Goal: Task Accomplishment & Management: Use online tool/utility

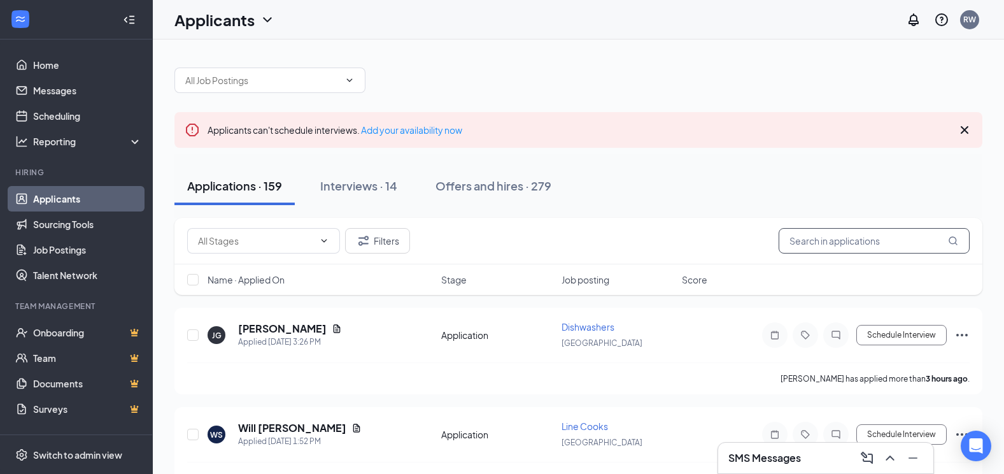
click at [807, 237] on input "text" at bounding box center [873, 240] width 191 height 25
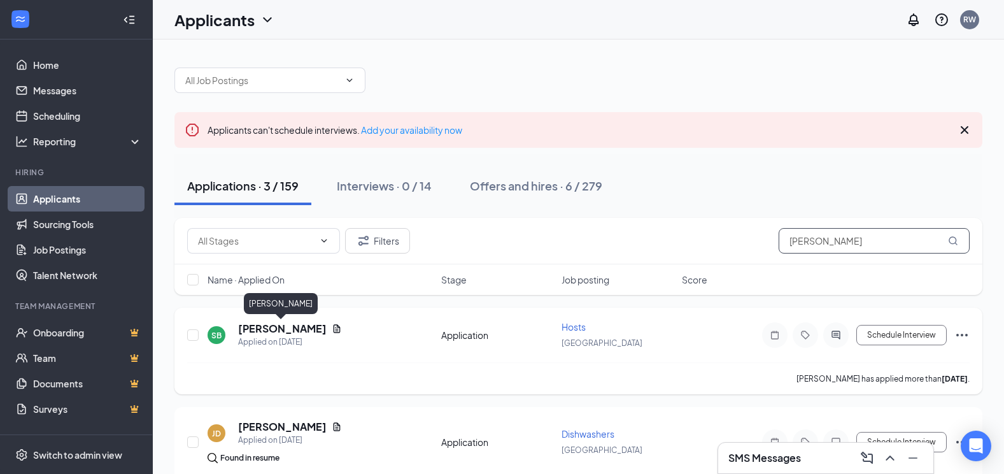
type input "[PERSON_NAME]"
click at [304, 327] on h5 "[PERSON_NAME]" at bounding box center [282, 328] width 88 height 14
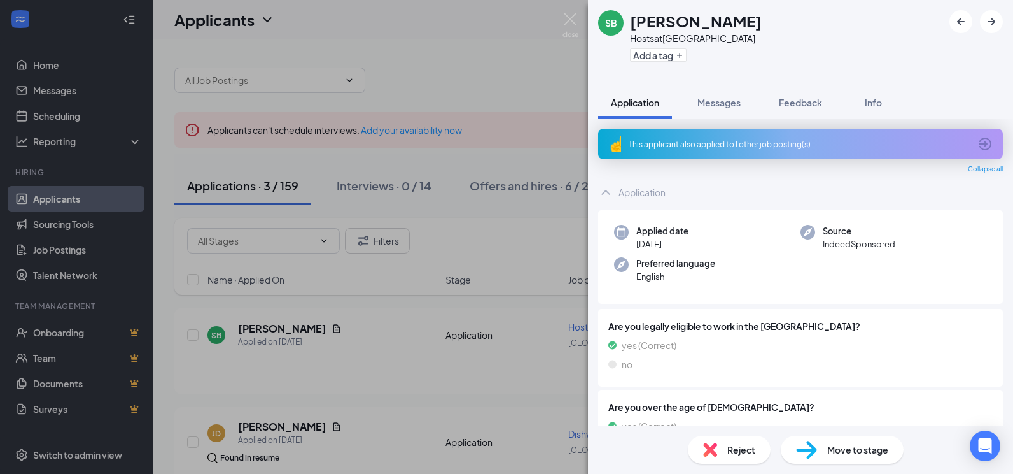
click at [817, 442] on img at bounding box center [806, 449] width 21 height 18
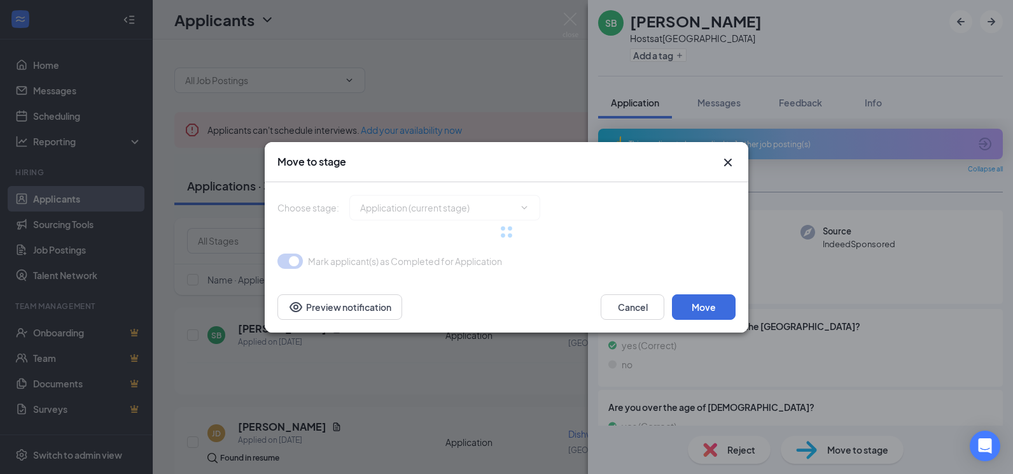
type input "Onsite Interview (next stage)"
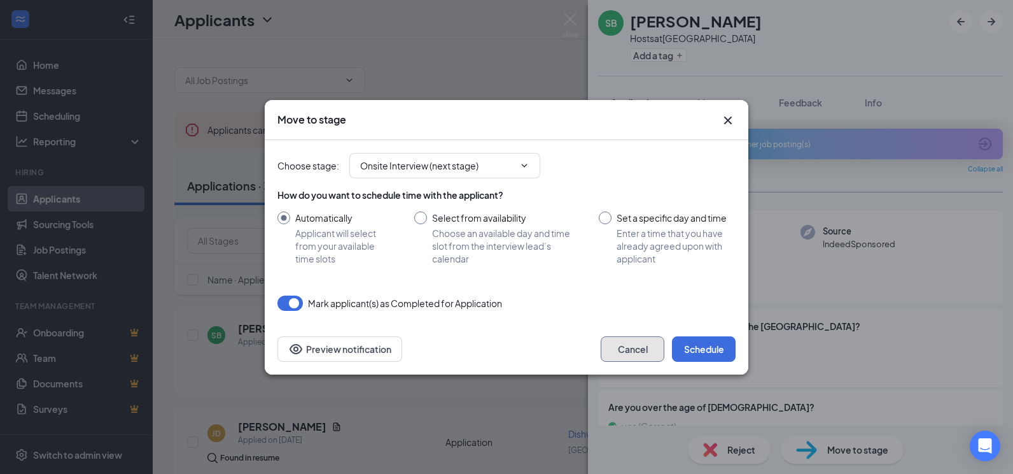
click at [633, 351] on button "Cancel" at bounding box center [633, 348] width 64 height 25
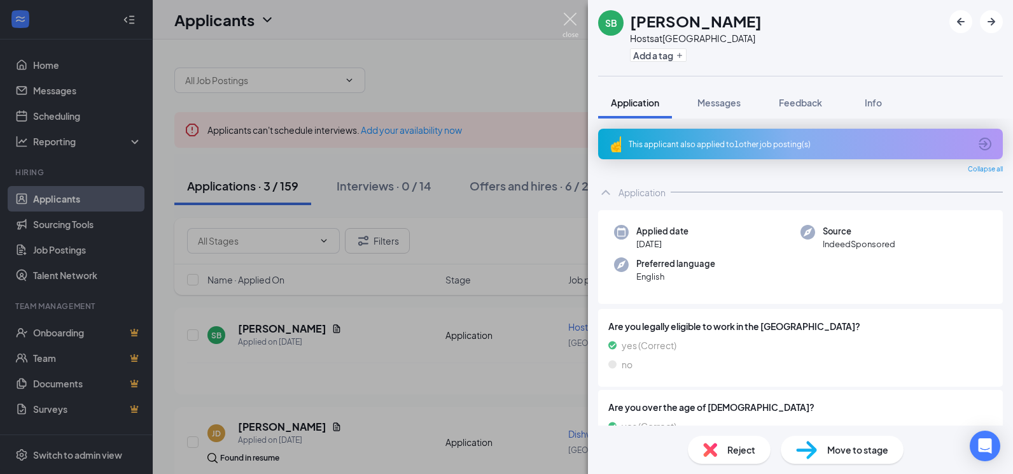
click at [570, 22] on img at bounding box center [571, 25] width 16 height 25
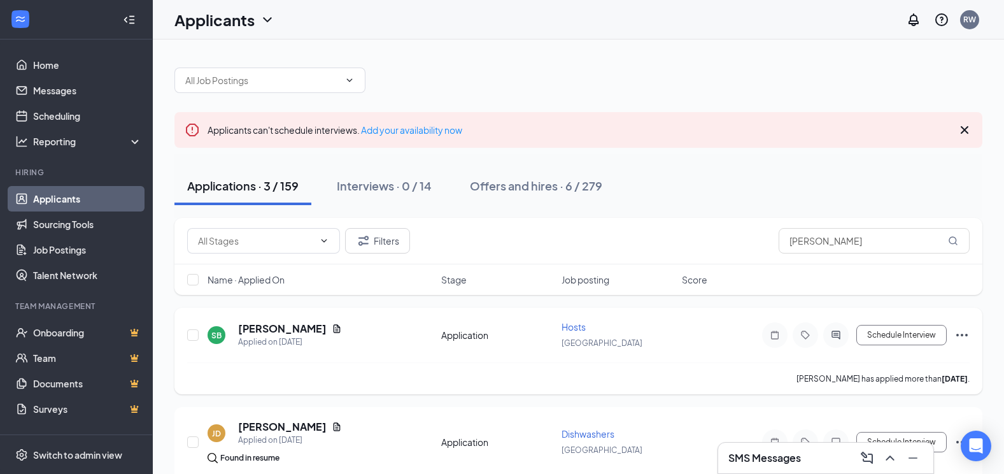
click at [962, 334] on icon "Ellipses" at bounding box center [961, 334] width 11 height 3
click at [893, 461] on p "Move to stage" at bounding box center [904, 457] width 109 height 13
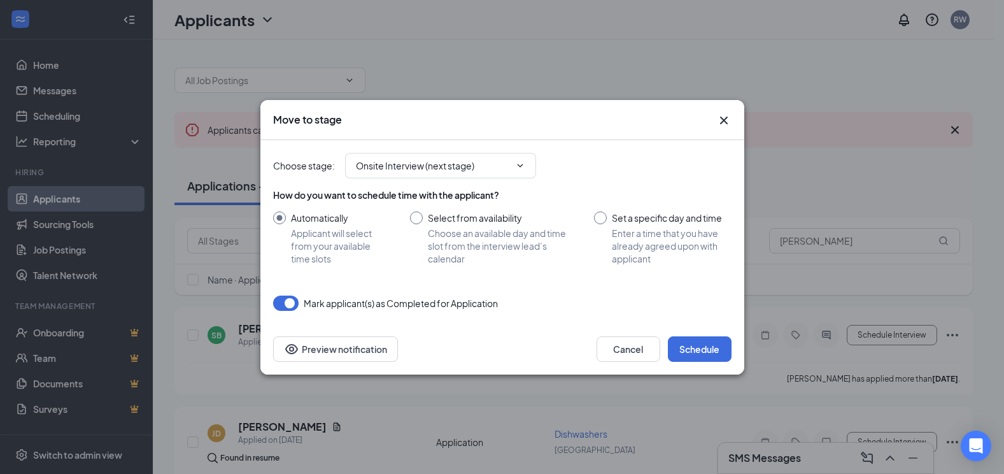
click at [421, 218] on input "Select from availability Choose an available day and time slot from the intervi…" at bounding box center [489, 237] width 159 height 53
radio input "true"
radio input "false"
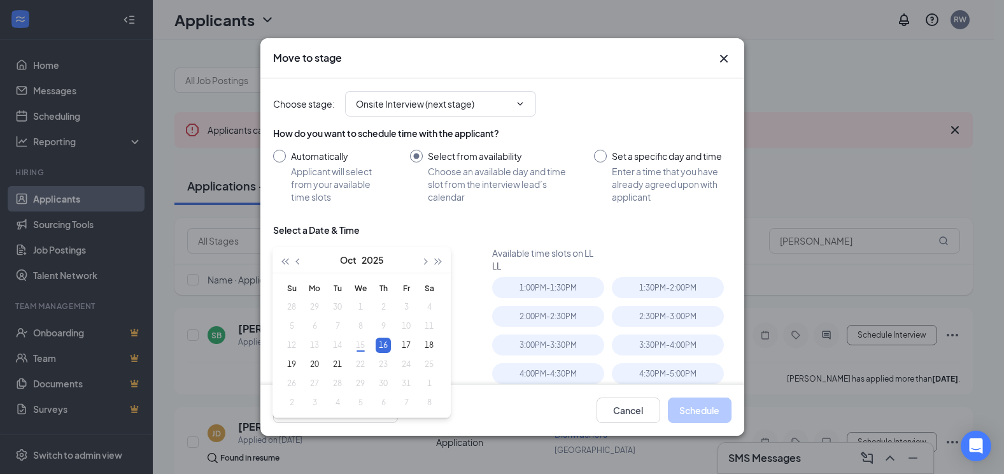
click at [386, 349] on div "16" at bounding box center [382, 344] width 15 height 15
type input "[DATE]"
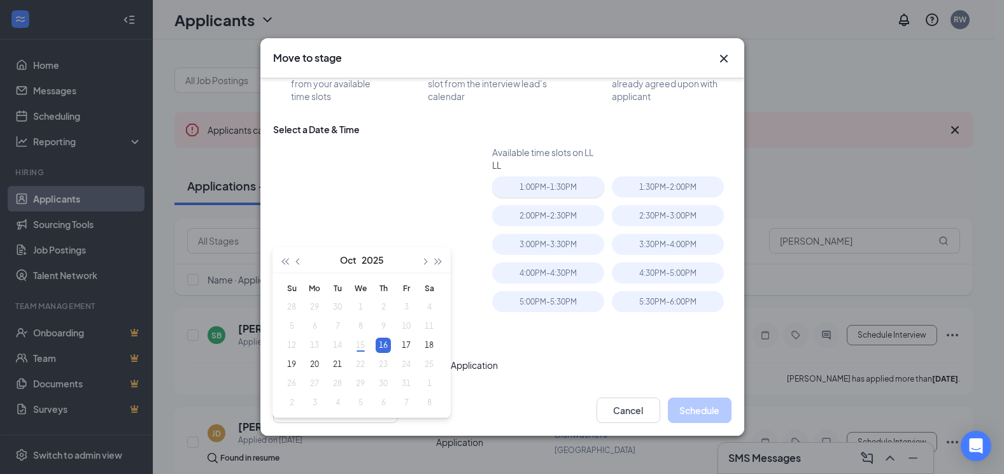
click at [565, 192] on div "1:00PM - 1:30PM" at bounding box center [548, 186] width 112 height 21
click at [708, 410] on button "Schedule" at bounding box center [700, 409] width 64 height 25
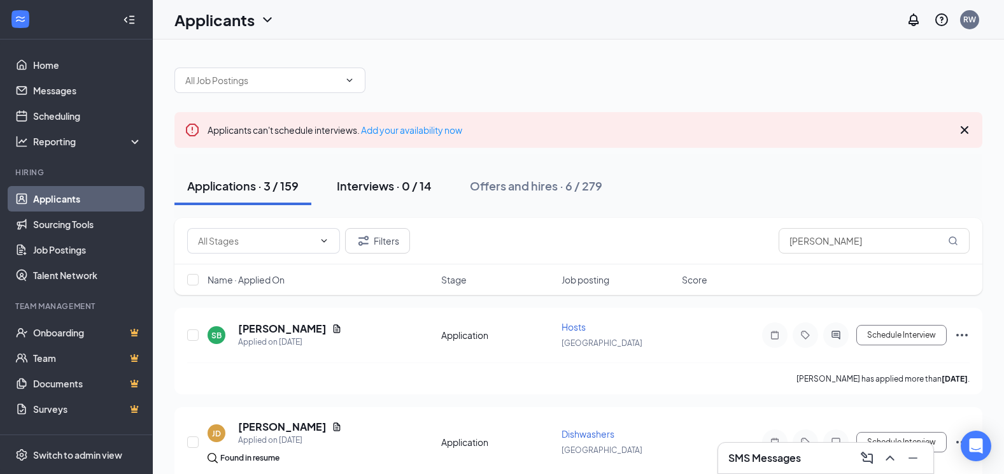
click at [404, 186] on div "Interviews · 0 / 14" at bounding box center [384, 186] width 95 height 16
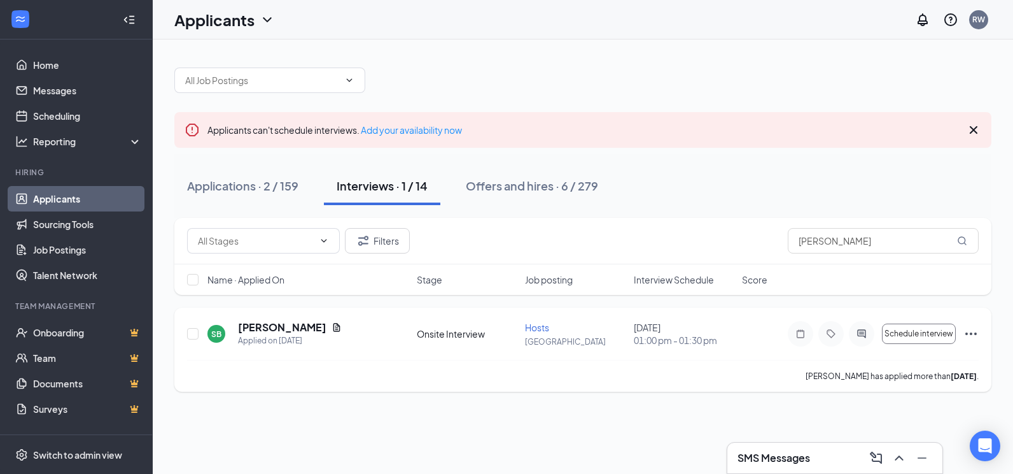
click at [972, 333] on icon "Ellipses" at bounding box center [971, 333] width 15 height 15
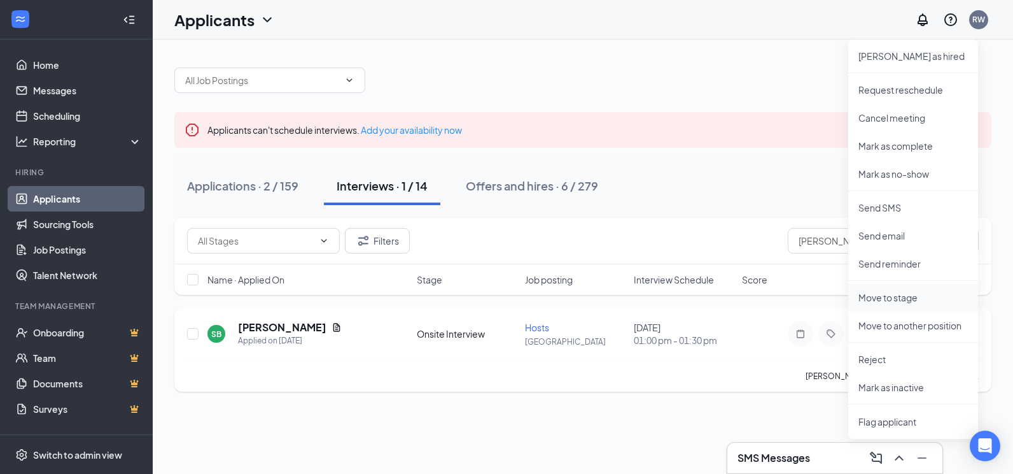
click at [902, 296] on p "Move to stage" at bounding box center [913, 297] width 109 height 13
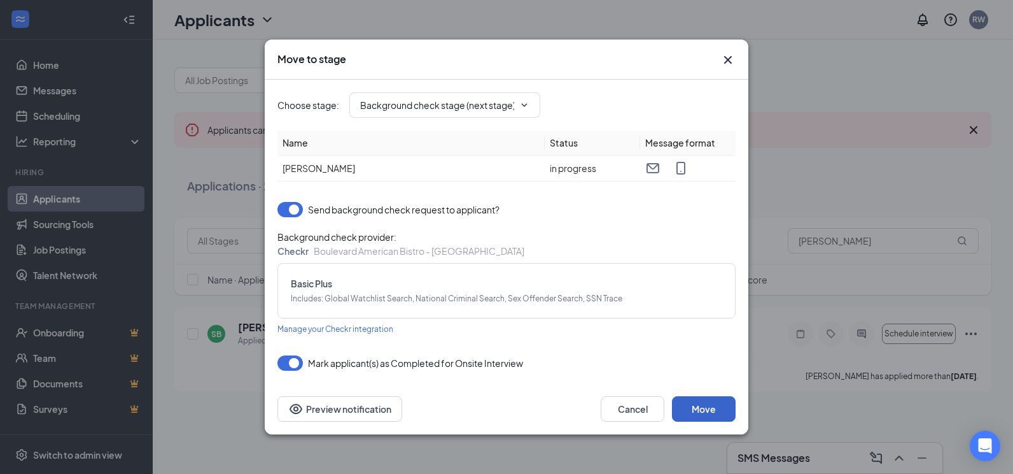
click at [701, 405] on button "Move" at bounding box center [704, 408] width 64 height 25
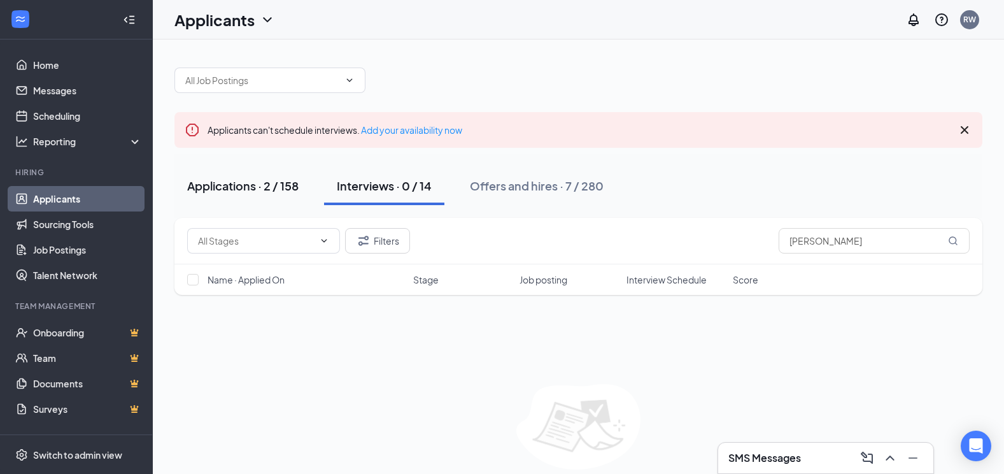
click at [265, 184] on div "Applications · 2 / 158" at bounding box center [242, 186] width 111 height 16
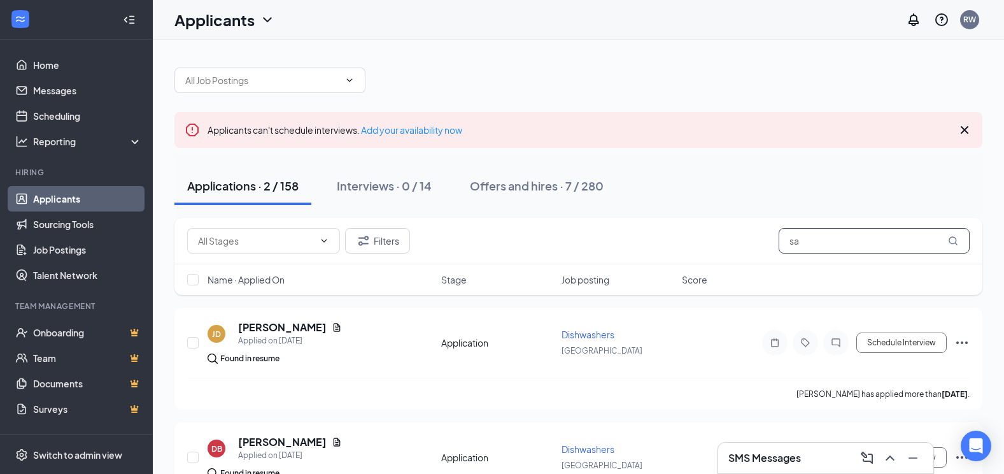
type input "s"
